Goal: Information Seeking & Learning: Learn about a topic

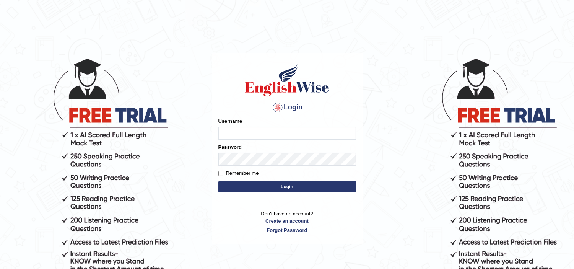
click at [253, 138] on input "Username" at bounding box center [287, 133] width 138 height 13
type input "jaspreet1991"
click at [270, 184] on button "Login" at bounding box center [287, 186] width 138 height 11
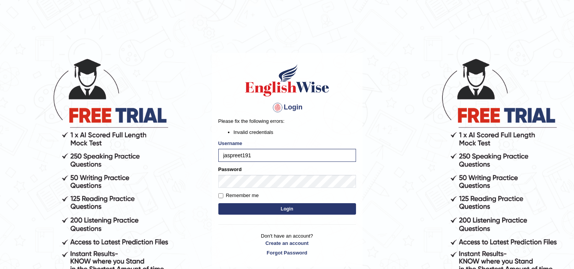
click at [277, 211] on button "Login" at bounding box center [287, 208] width 138 height 11
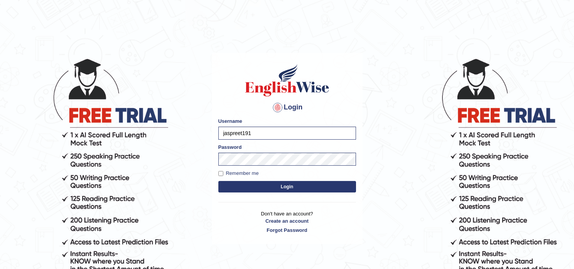
click at [274, 185] on button "Login" at bounding box center [287, 186] width 138 height 11
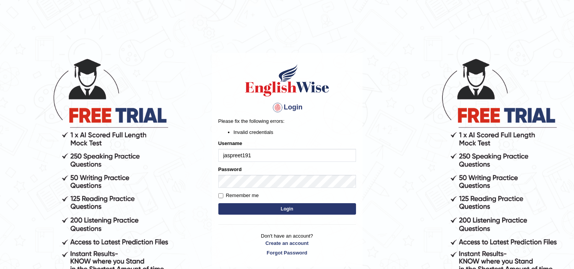
click at [249, 153] on input "jaspreet191" at bounding box center [287, 155] width 138 height 13
type input "jaspreet1991"
click at [262, 211] on button "Login" at bounding box center [287, 208] width 138 height 11
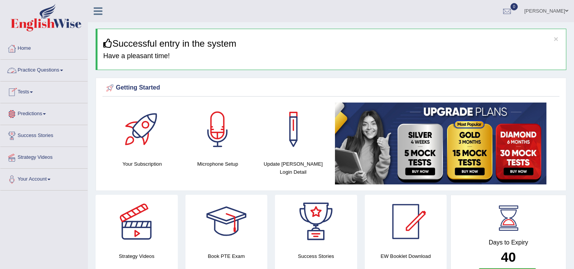
click at [38, 67] on link "Practice Questions" at bounding box center [43, 69] width 87 height 19
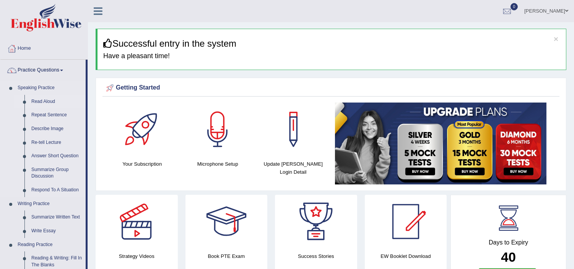
click at [54, 105] on link "Read Aloud" at bounding box center [57, 102] width 58 height 14
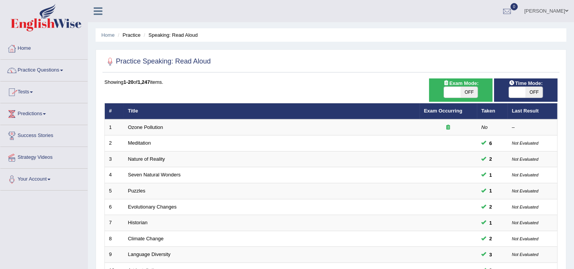
click at [534, 91] on span "OFF" at bounding box center [534, 92] width 17 height 11
checkbox input "true"
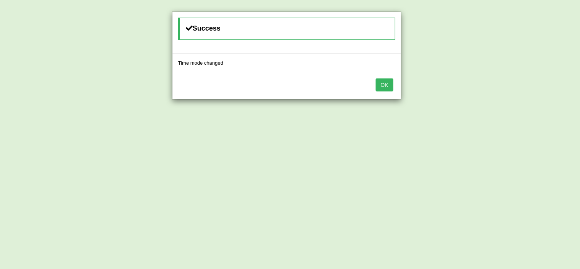
click at [385, 86] on button "OK" at bounding box center [385, 84] width 18 height 13
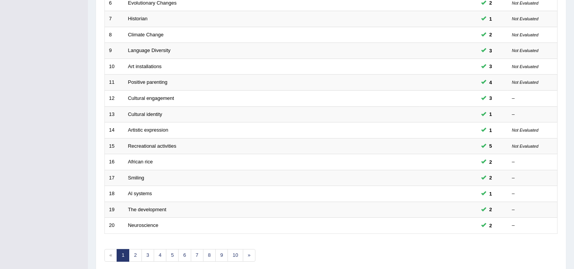
scroll to position [237, 0]
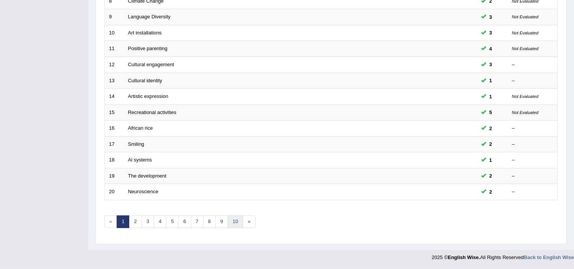
click at [236, 223] on link "10" at bounding box center [234, 221] width 15 height 13
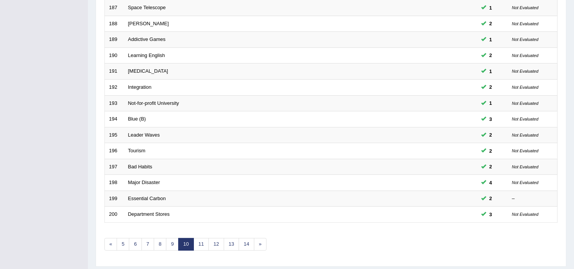
scroll to position [237, 0]
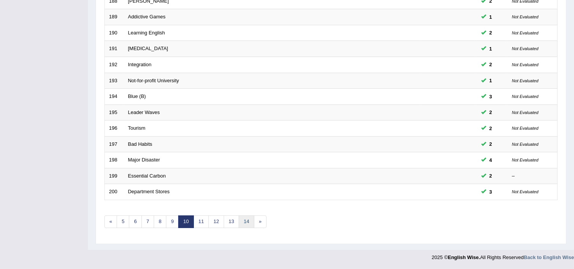
click at [246, 224] on link "14" at bounding box center [246, 221] width 15 height 13
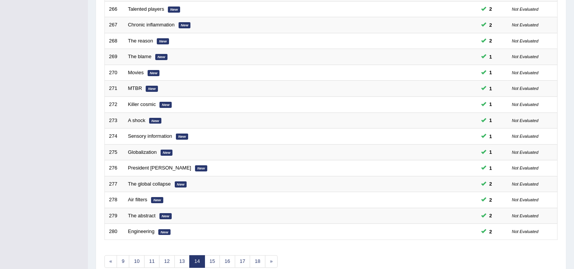
scroll to position [237, 0]
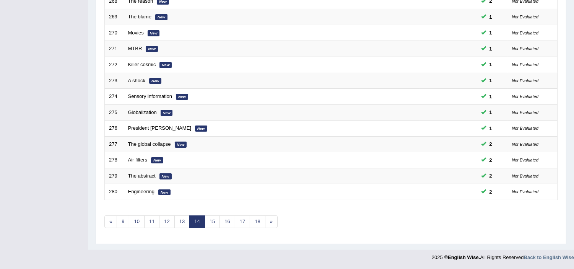
drag, startPoint x: 577, startPoint y: 265, endPoint x: 229, endPoint y: 263, distance: 347.9
click at [213, 223] on link "15" at bounding box center [212, 221] width 15 height 13
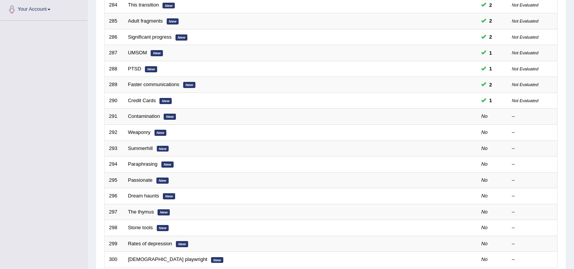
scroll to position [192, 0]
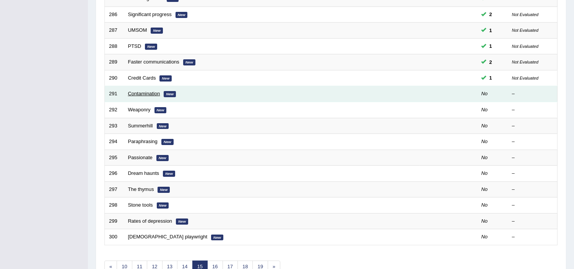
click at [138, 91] on link "Contamination" at bounding box center [144, 94] width 32 height 6
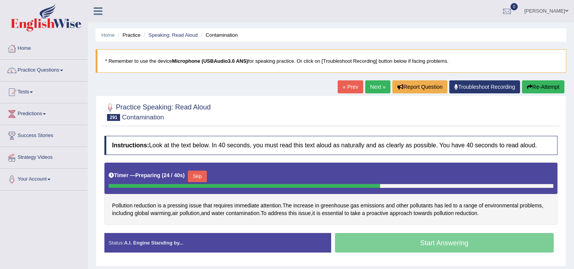
click at [203, 175] on button "Skip" at bounding box center [197, 176] width 19 height 11
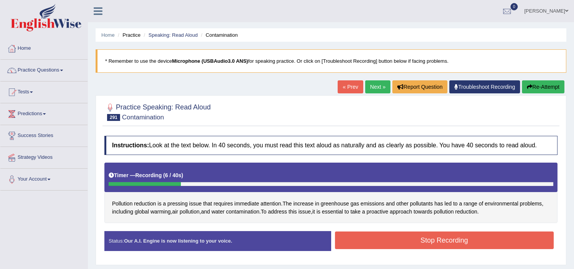
click at [538, 87] on button "Re-Attempt" at bounding box center [543, 86] width 42 height 13
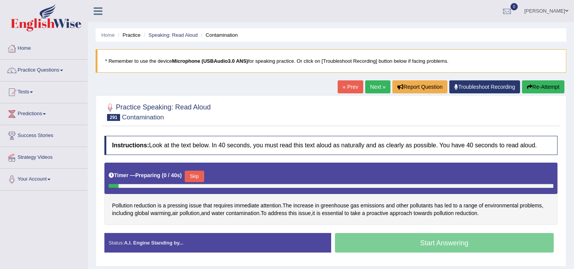
click at [194, 177] on button "Skip" at bounding box center [194, 176] width 19 height 11
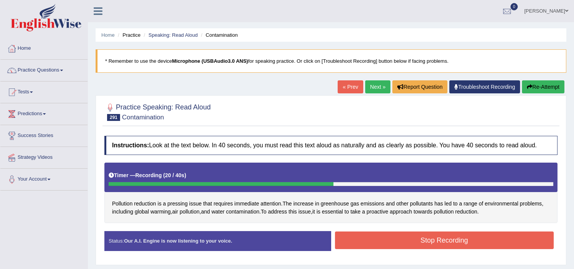
click at [349, 238] on button "Stop Recording" at bounding box center [444, 240] width 219 height 18
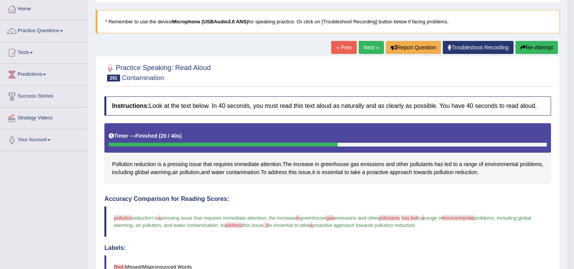
scroll to position [5, 0]
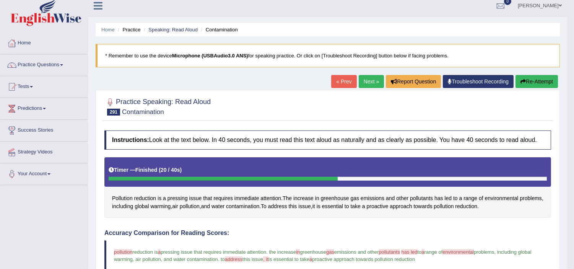
click at [369, 82] on link "Next »" at bounding box center [371, 81] width 25 height 13
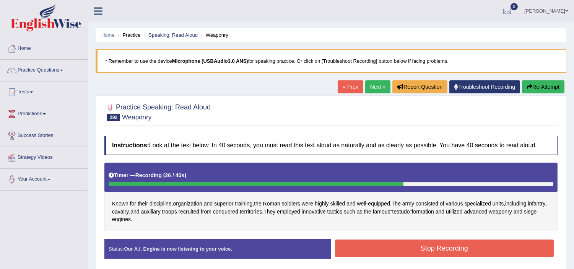
click at [473, 250] on button "Stop Recording" at bounding box center [444, 248] width 219 height 18
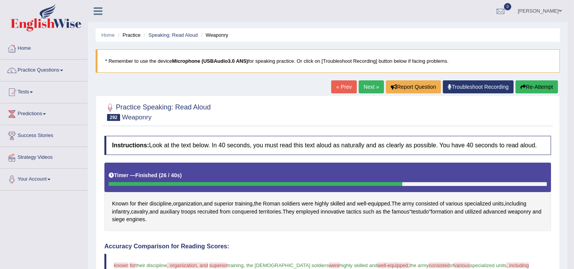
click at [364, 86] on link "Next »" at bounding box center [371, 86] width 25 height 13
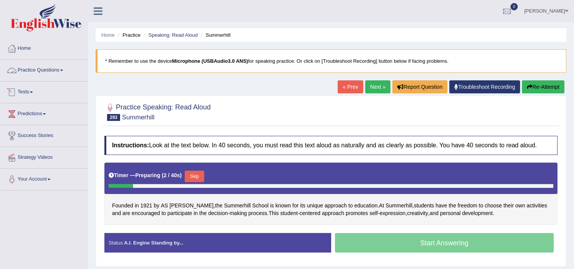
click at [54, 72] on link "Practice Questions" at bounding box center [43, 69] width 87 height 19
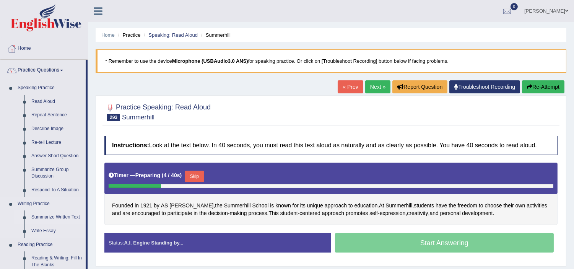
click at [47, 216] on link "Summarize Written Text" at bounding box center [57, 217] width 58 height 14
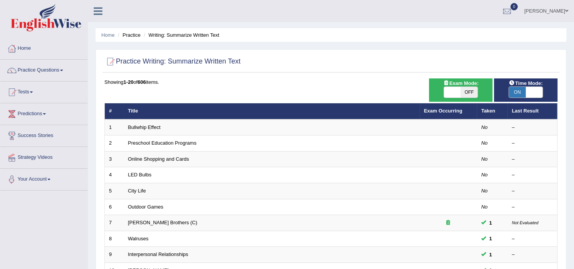
click at [473, 89] on span "OFF" at bounding box center [469, 92] width 17 height 11
checkbox input "true"
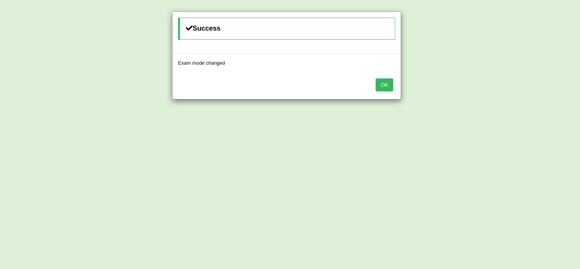
click at [383, 85] on button "OK" at bounding box center [385, 84] width 18 height 13
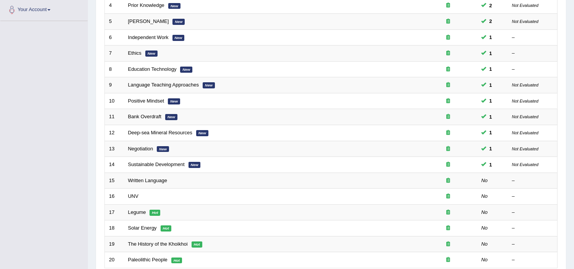
scroll to position [237, 0]
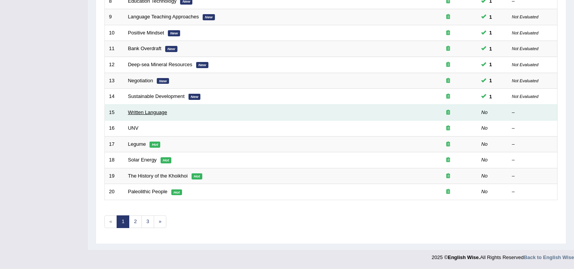
click at [159, 112] on link "Written Language" at bounding box center [147, 112] width 39 height 6
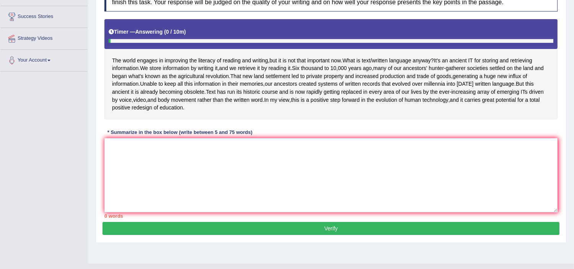
scroll to position [132, 0]
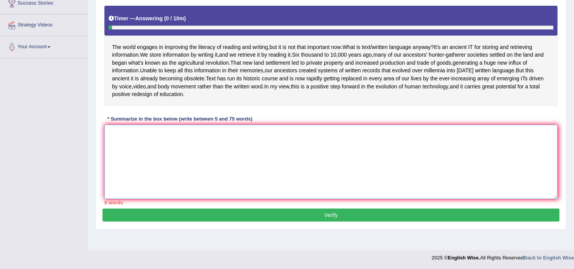
click at [200, 155] on textarea at bounding box center [330, 162] width 453 height 74
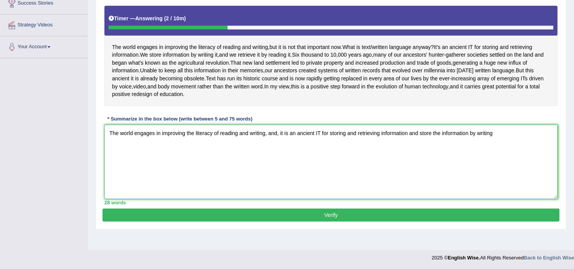
click at [407, 138] on textarea "The world engages in improving the literacy of reading and writing, and, it is …" at bounding box center [330, 162] width 453 height 74
click at [421, 140] on textarea "The world engages in improving the literacy of reading and writing, and, it is …" at bounding box center [330, 162] width 453 height 74
click at [494, 137] on textarea "The world engages in improving the literacy of reading and writing, and, it is …" at bounding box center [330, 162] width 453 height 74
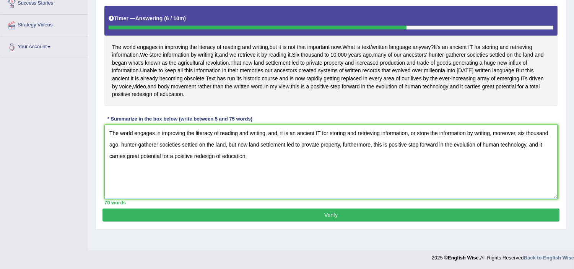
type textarea "The world engages in improving the literacy of reading and writing, and, it is …"
click at [345, 221] on button "Verify" at bounding box center [330, 214] width 457 height 13
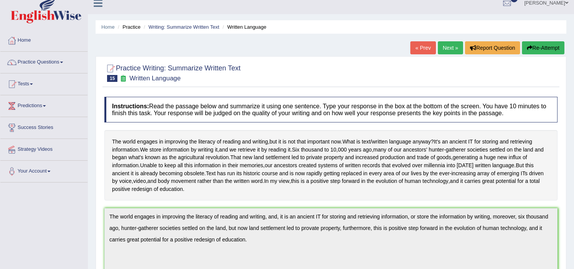
scroll to position [0, 0]
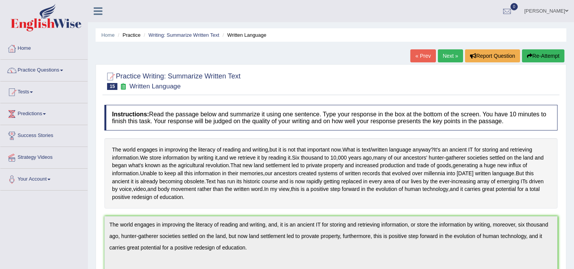
click at [446, 58] on link "Next »" at bounding box center [450, 55] width 25 height 13
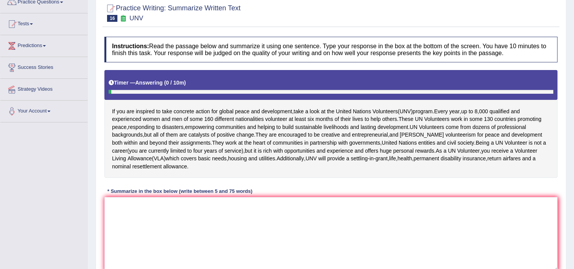
scroll to position [85, 0]
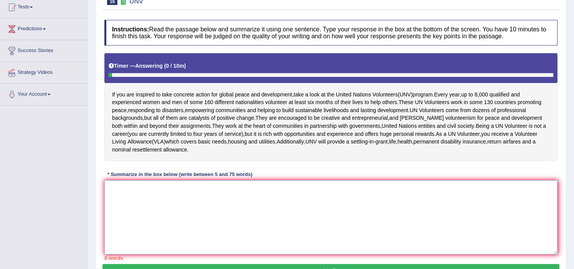
click at [204, 190] on textarea at bounding box center [330, 217] width 453 height 74
click at [131, 189] on textarea at bounding box center [330, 217] width 453 height 74
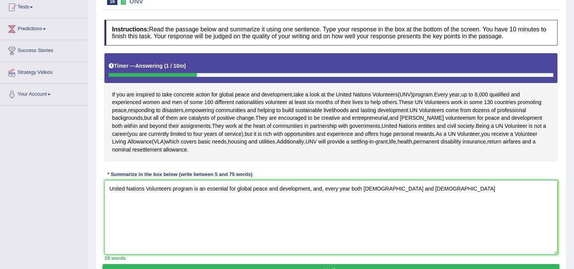
click at [362, 186] on textarea "United Nations Volunteers program is an essential for global peace and developm…" at bounding box center [330, 217] width 453 height 74
click at [392, 189] on textarea "United Nations Volunteers program is an essential for global peace and developm…" at bounding box center [330, 217] width 453 height 74
click at [422, 188] on textarea "United Nations Volunteers program is an essential for global peace and developm…" at bounding box center [330, 217] width 453 height 74
click at [428, 188] on textarea "United Nations Volunteers program is an essential for global peace and developm…" at bounding box center [330, 217] width 453 height 74
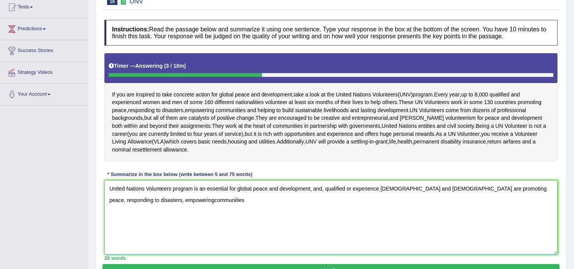
click at [140, 200] on textarea "United Nations Volunteers program is an essential for global peace and developm…" at bounding box center [330, 217] width 453 height 74
click at [173, 199] on textarea "United Nations Volunteers program is an essential for global peace and developm…" at bounding box center [330, 217] width 453 height 74
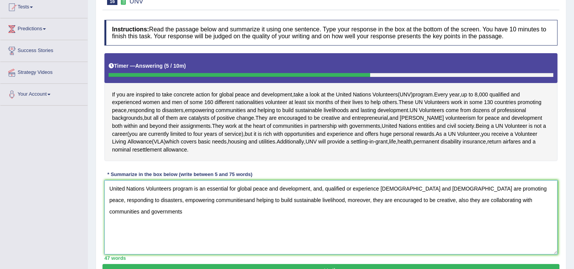
click at [498, 198] on textarea "United Nations Volunteers program is an essential for global peace and developm…" at bounding box center [330, 217] width 453 height 74
click at [487, 199] on textarea "United Nations Volunteers program is an essential for global peace and developm…" at bounding box center [330, 217] width 453 height 74
click at [492, 200] on textarea "United Nations Volunteers program is an essential for global peace and developm…" at bounding box center [330, 217] width 453 height 74
click at [528, 199] on textarea "United Nations Volunteers program is an essential for global peace and developm…" at bounding box center [330, 217] width 453 height 74
click at [127, 211] on textarea "United Nations Volunteers program is an essential for global peace and developm…" at bounding box center [330, 217] width 453 height 74
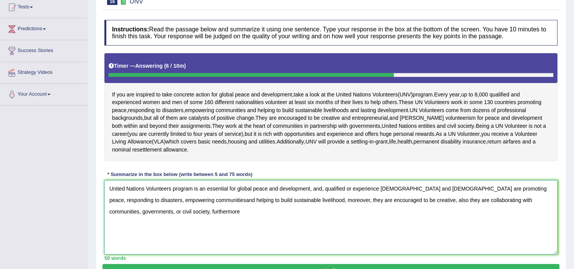
click at [154, 211] on textarea "United Nations Volunteers program is an essential for global peace and developm…" at bounding box center [330, 217] width 453 height 74
click at [158, 211] on textarea "United Nations Volunteers program is an essential for global peace and developm…" at bounding box center [330, 217] width 453 height 74
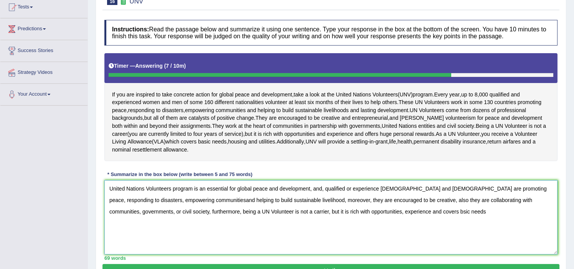
click at [380, 211] on textarea "United Nations Volunteers program is an essential for global peace and developm…" at bounding box center [330, 217] width 453 height 74
click at [408, 211] on textarea "United Nations Volunteers program is an essential for global peace and developm…" at bounding box center [330, 217] width 453 height 74
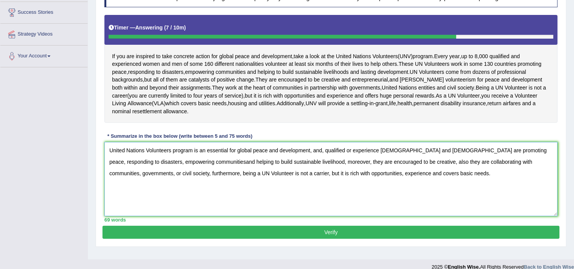
scroll to position [132, 0]
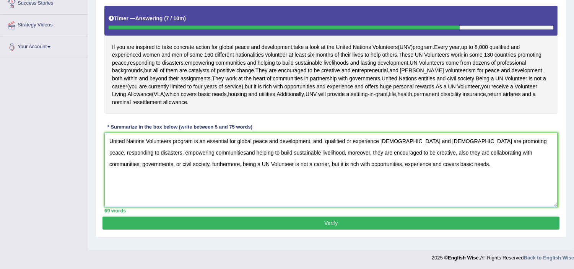
type textarea "United Nations Volunteers program is an essential for global peace and developm…"
click at [400, 220] on button "Verify" at bounding box center [330, 222] width 457 height 13
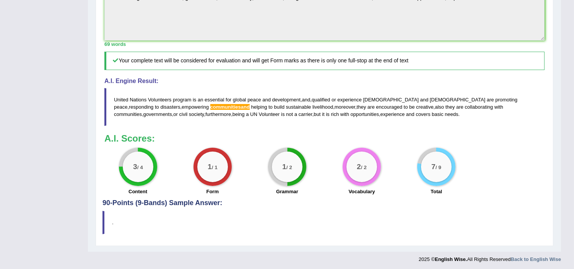
scroll to position [259, 0]
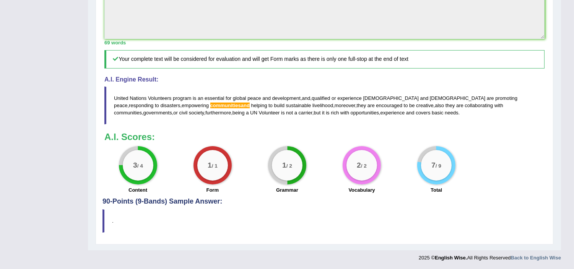
click at [190, 205] on div "Practice Writing: Summarize Written Text 16 UNV Instructions: Read the passage …" at bounding box center [325, 24] width 458 height 439
click at [186, 198] on h4 "90-Points (9-Bands) Sample Answer:" at bounding box center [324, 22] width 444 height 365
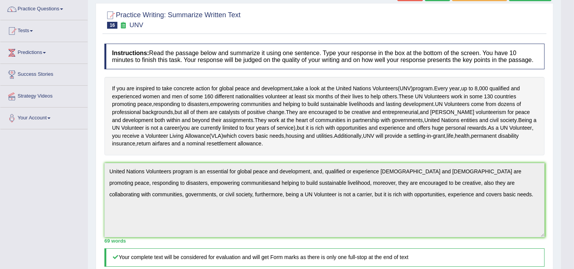
scroll to position [0, 0]
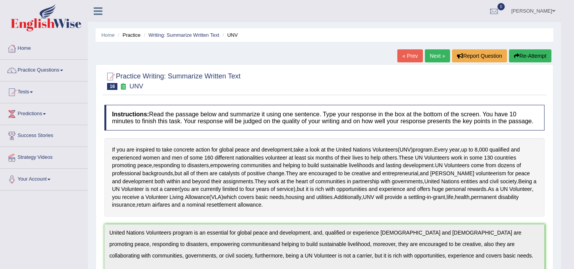
click at [552, 9] on span at bounding box center [553, 10] width 3 height 5
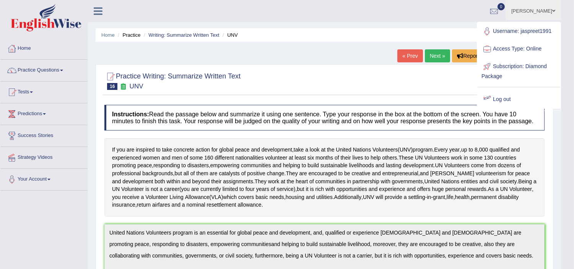
click at [499, 97] on link "Log out" at bounding box center [519, 100] width 83 height 18
